Goal: Task Accomplishment & Management: Complete application form

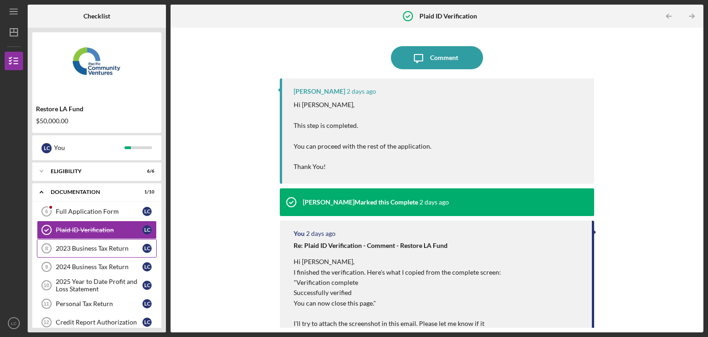
click at [89, 249] on div "2023 Business Tax Return" at bounding box center [99, 247] width 87 height 7
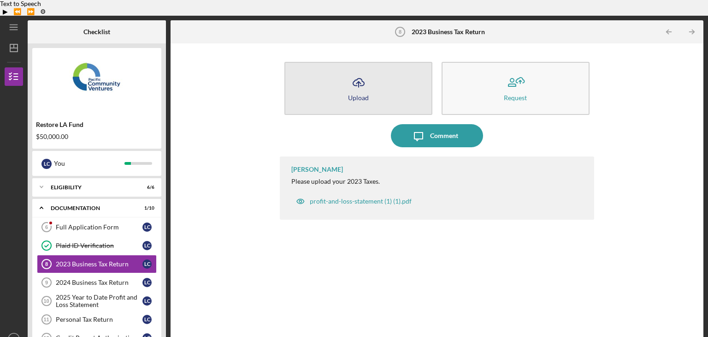
click at [363, 77] on icon "Icon/Upload" at bounding box center [358, 82] width 23 height 23
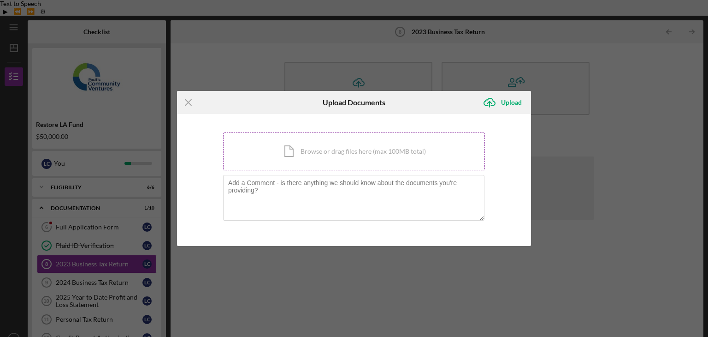
click at [367, 155] on div "Icon/Document Browse or drag files here (max 100MB total) Tap to choose files o…" at bounding box center [354, 151] width 262 height 38
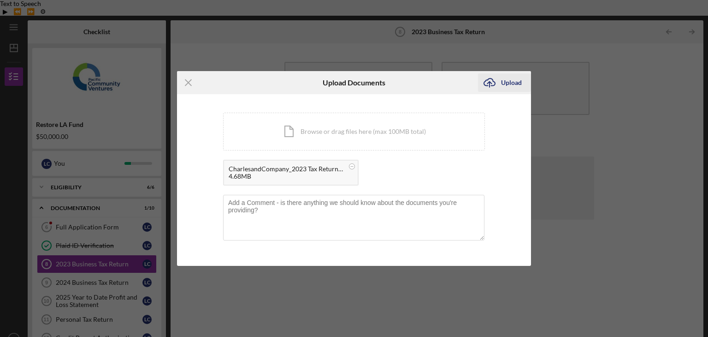
click at [512, 83] on div "Upload" at bounding box center [511, 82] width 21 height 18
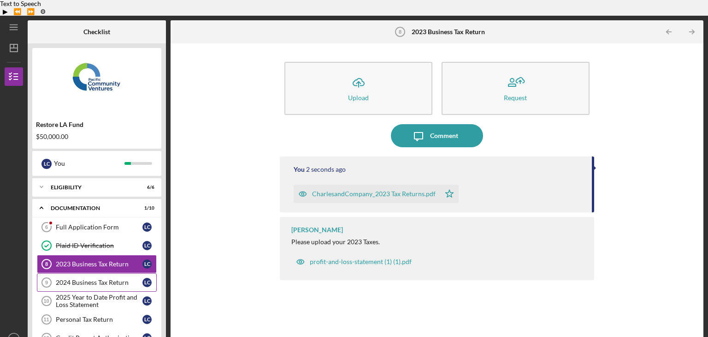
click at [99, 278] on div "2024 Business Tax Return" at bounding box center [99, 281] width 87 height 7
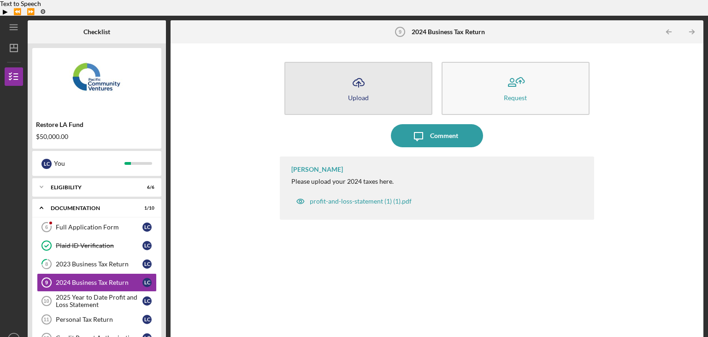
click at [341, 72] on button "Icon/Upload Upload" at bounding box center [358, 88] width 148 height 53
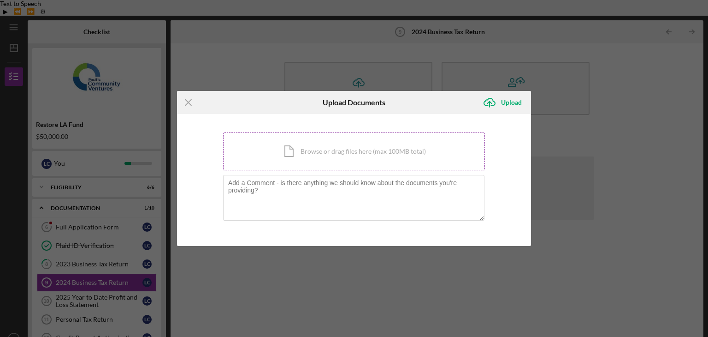
click at [391, 157] on div "Icon/Document Browse or drag files here (max 100MB total) Tap to choose files o…" at bounding box center [354, 151] width 262 height 38
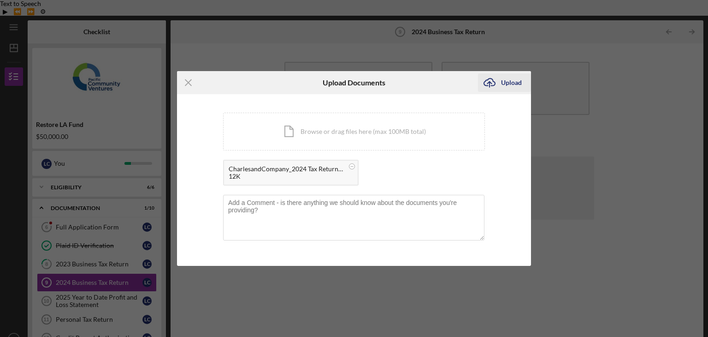
click at [511, 78] on div "Upload" at bounding box center [511, 82] width 21 height 18
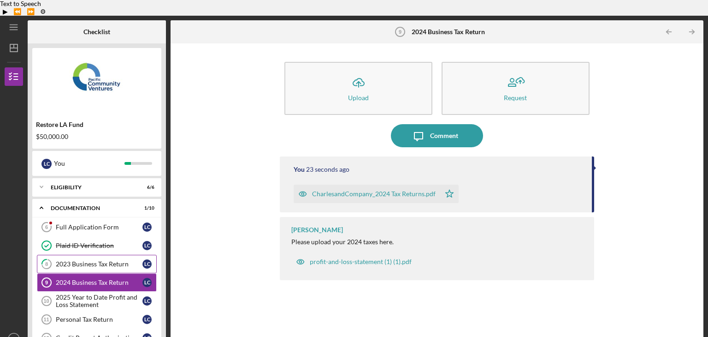
click at [99, 254] on link "8 2023 Business Tax Return L C" at bounding box center [97, 263] width 120 height 18
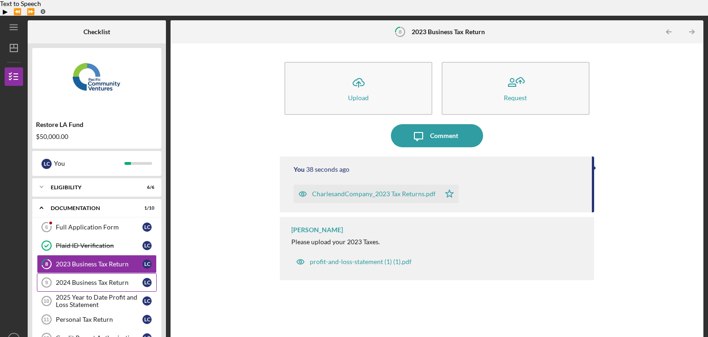
click at [99, 273] on link "2024 Business Tax Return 9 2024 Business Tax Return L C" at bounding box center [97, 282] width 120 height 18
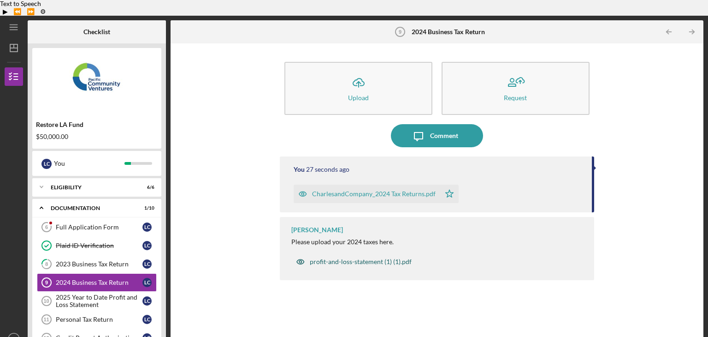
click at [378, 258] on div "profit-and-loss-statement (1) (1).pdf" at bounding box center [361, 261] width 102 height 7
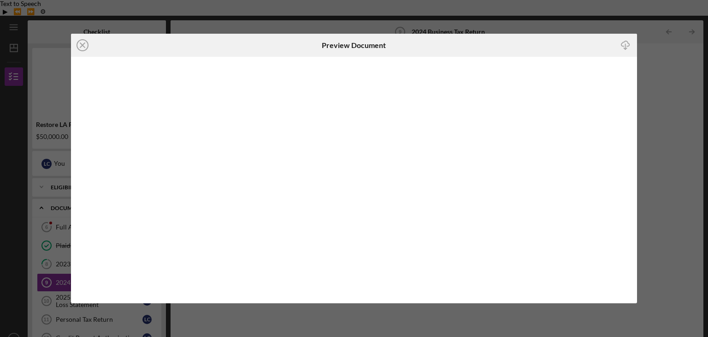
click at [690, 116] on div "Icon/Close Preview Document Icon/Download" at bounding box center [354, 168] width 708 height 337
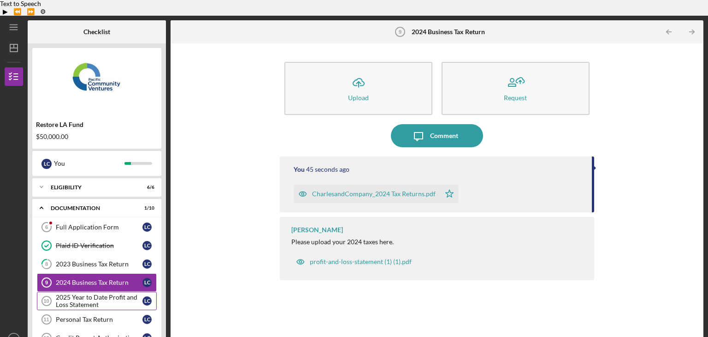
drag, startPoint x: 92, startPoint y: 283, endPoint x: 100, endPoint y: 282, distance: 8.3
click at [92, 293] on div "2025 Year to Date Profit and Loss Statement" at bounding box center [99, 300] width 87 height 15
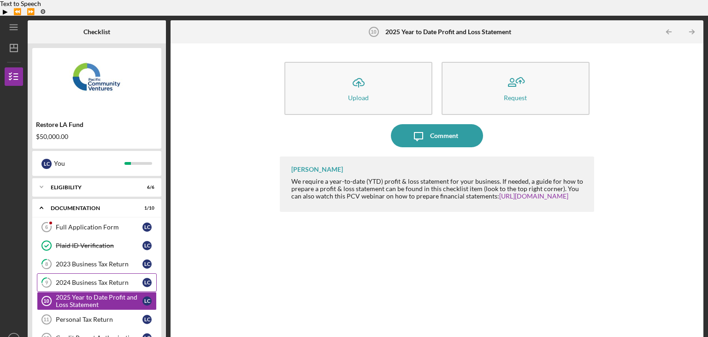
click at [116, 278] on div "2024 Business Tax Return" at bounding box center [99, 281] width 87 height 7
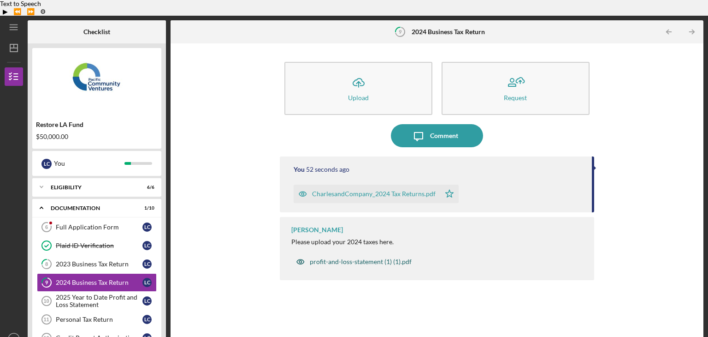
click at [369, 258] on div "profit-and-loss-statement (1) (1).pdf" at bounding box center [361, 261] width 102 height 7
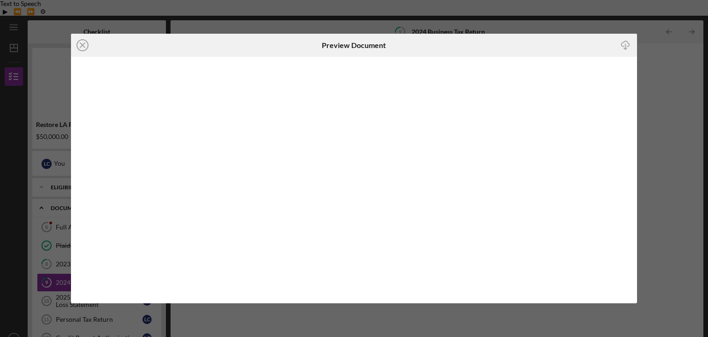
click at [627, 43] on icon "Icon/Download" at bounding box center [625, 45] width 21 height 21
